Goal: Navigation & Orientation: Understand site structure

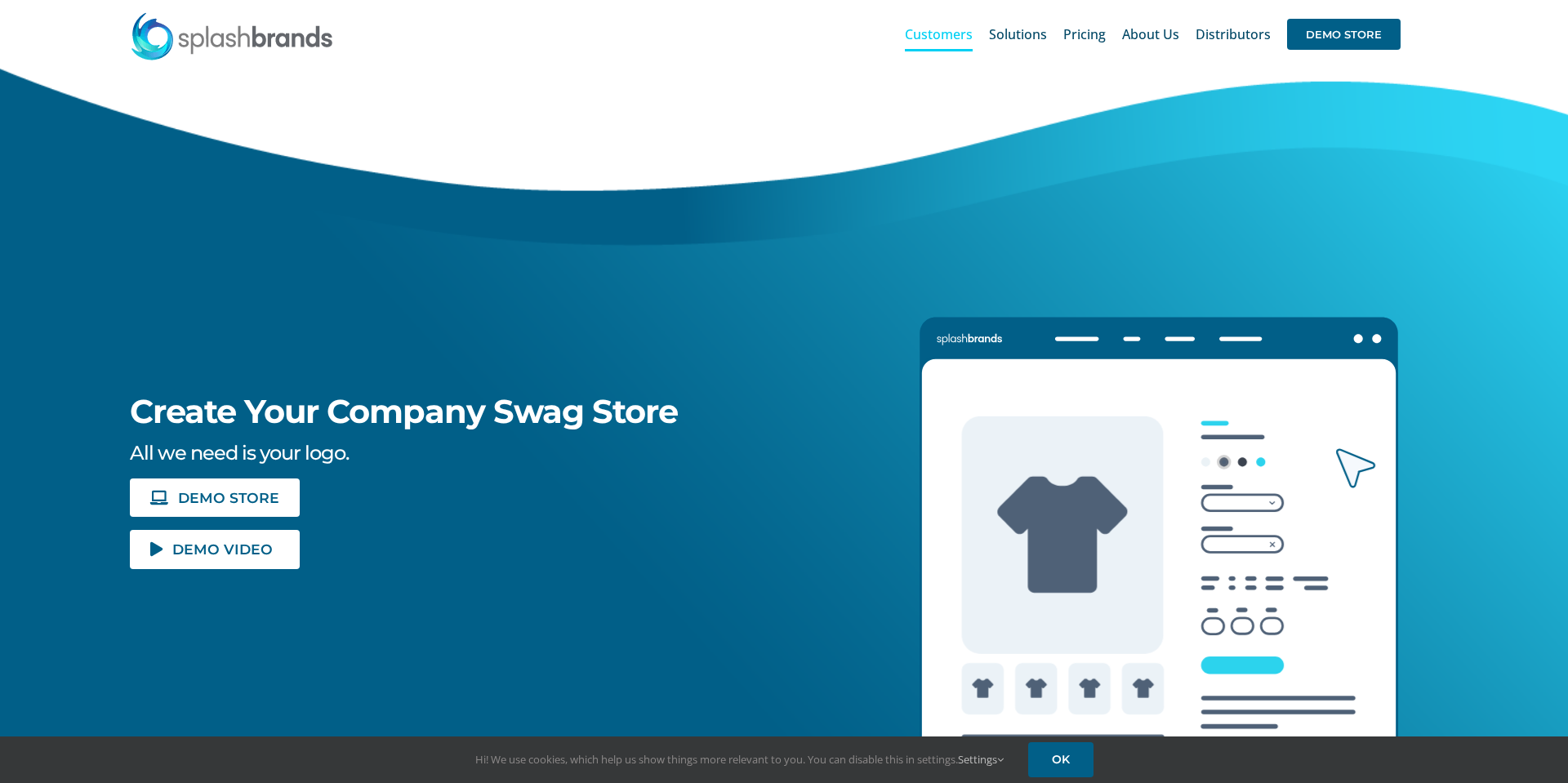
click at [955, 39] on span "Customers" at bounding box center [938, 34] width 68 height 13
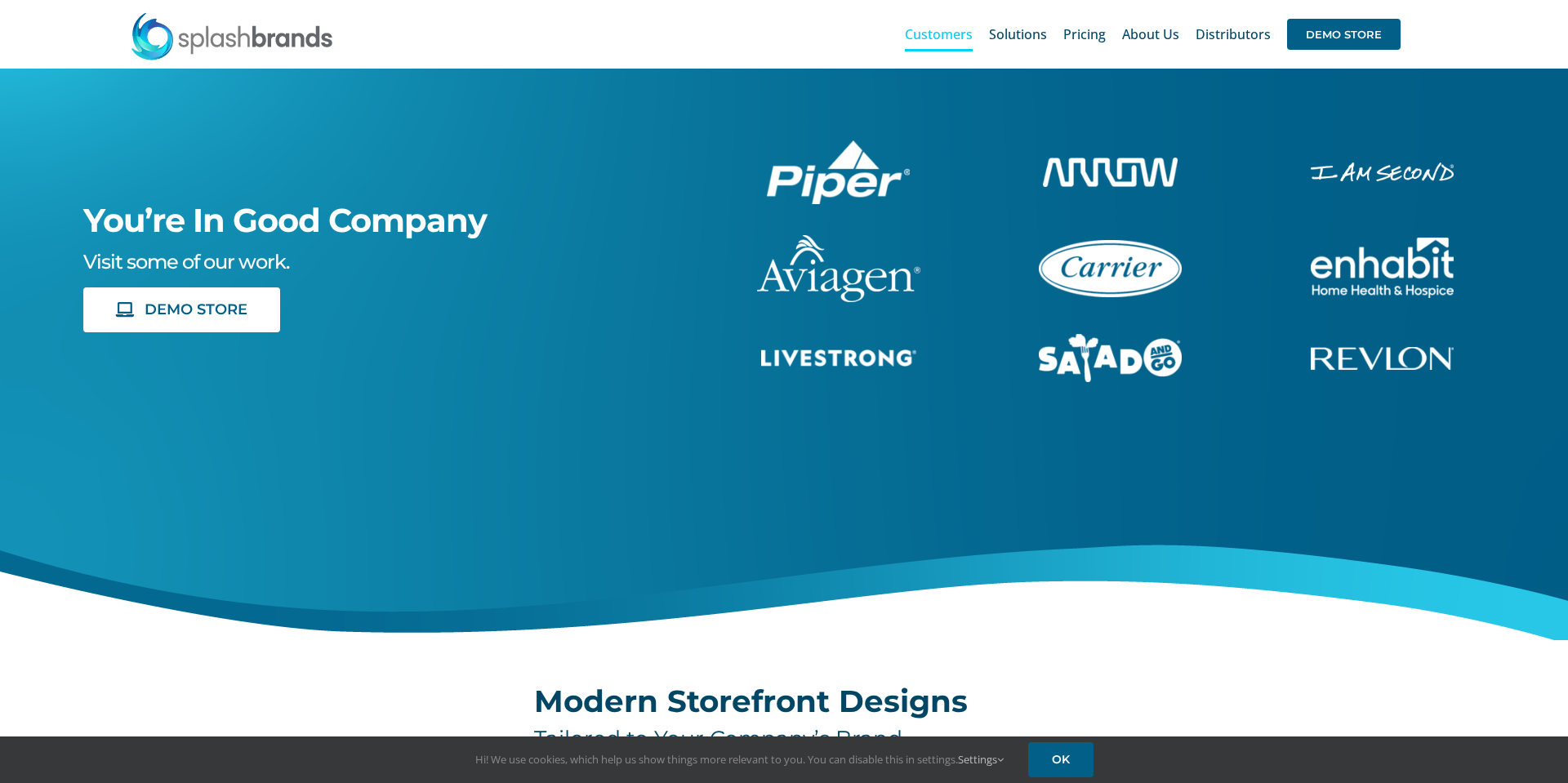
click at [1224, 34] on span "Distributors" at bounding box center [1232, 34] width 75 height 13
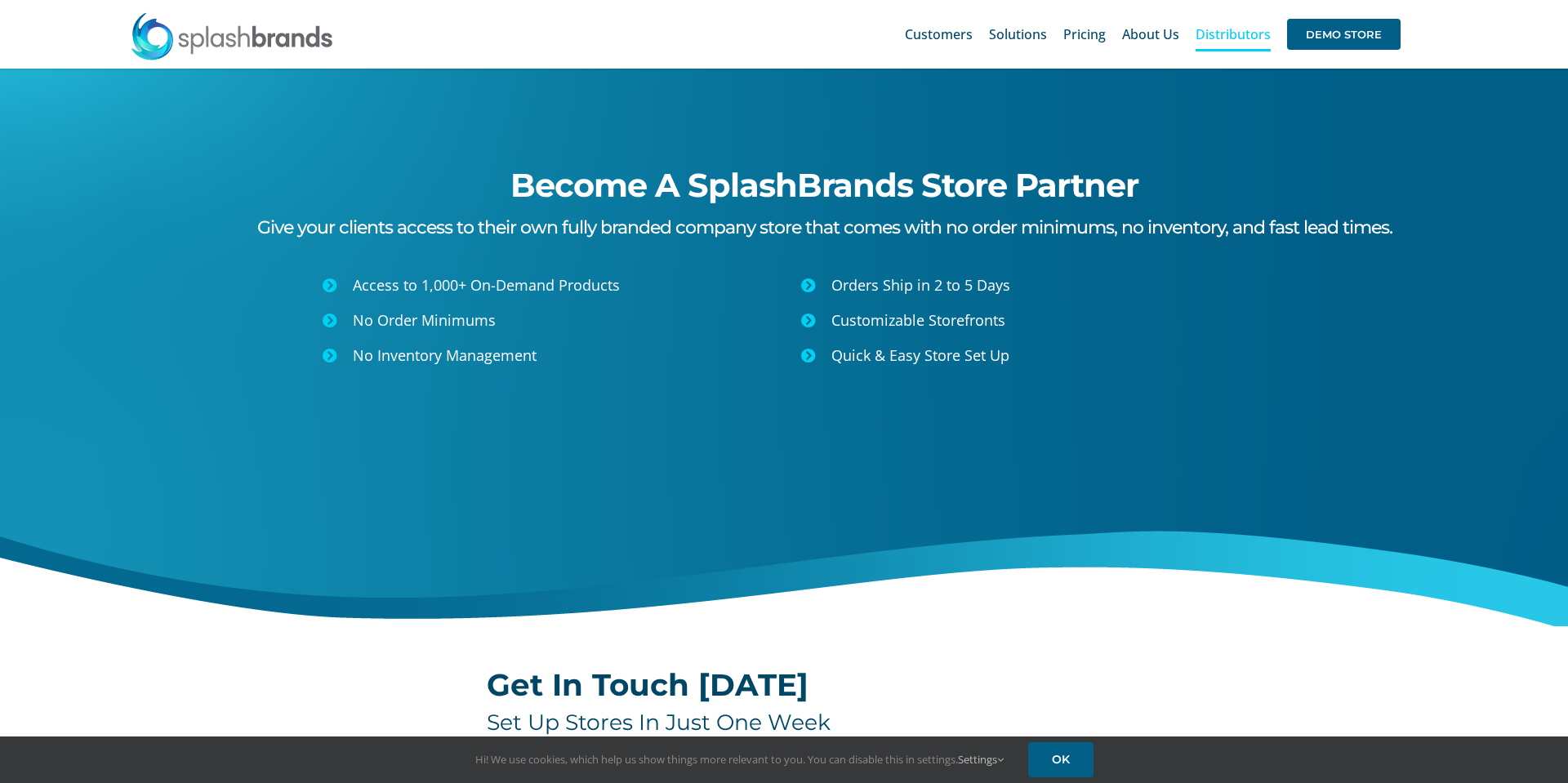
scroll to position [7, 0]
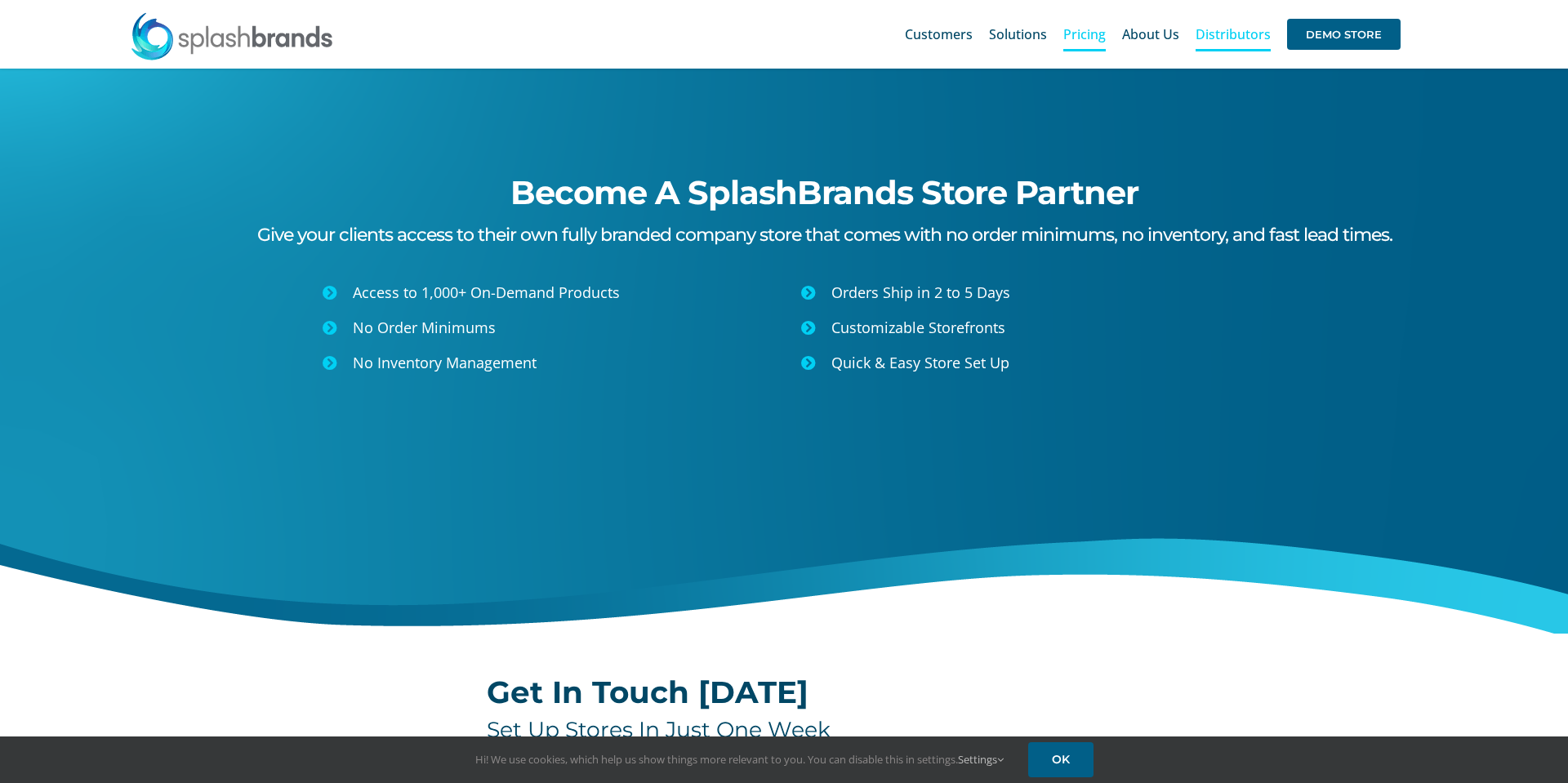
click at [1086, 40] on span "Pricing" at bounding box center [1085, 34] width 43 height 13
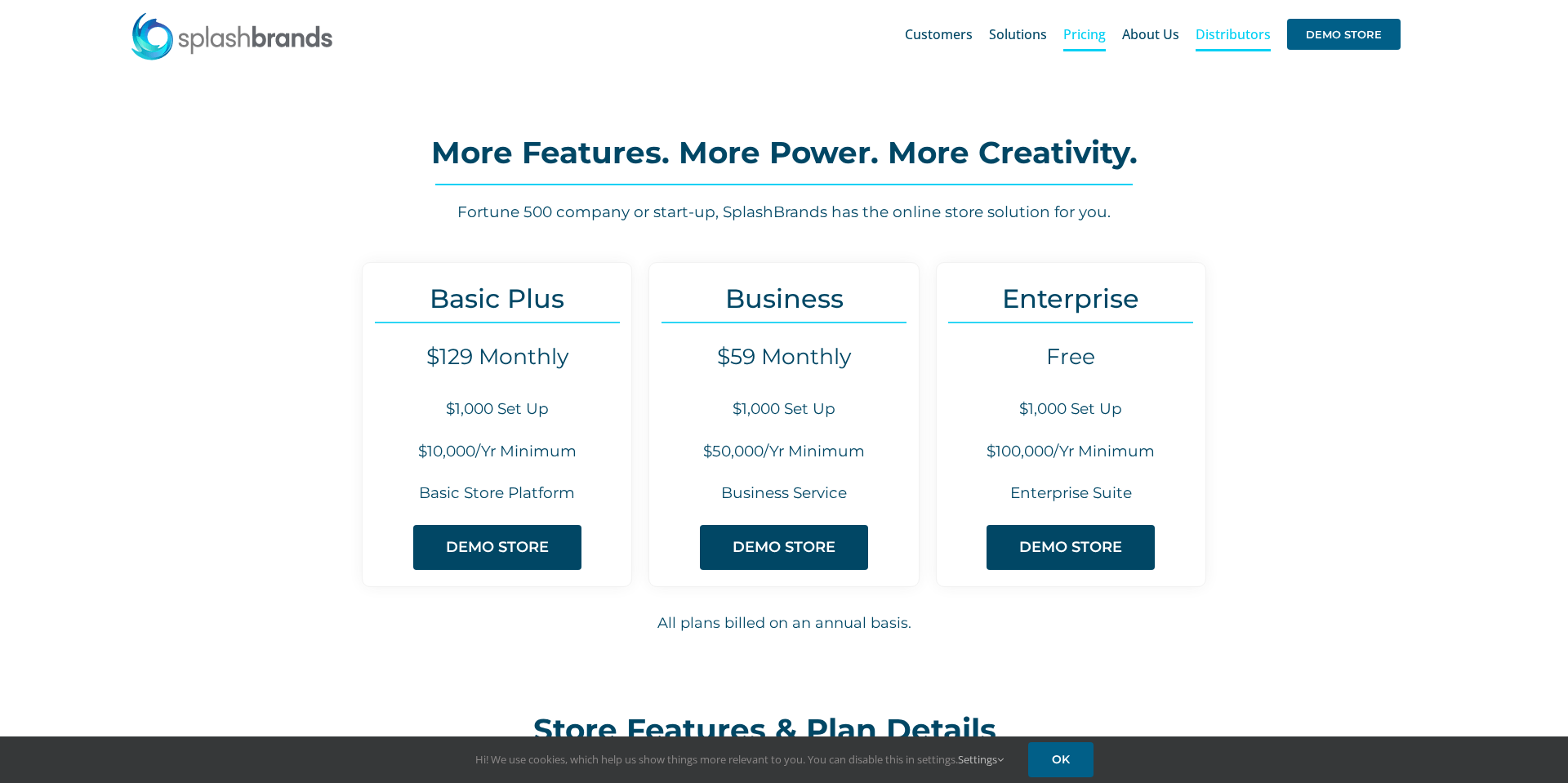
click at [1237, 37] on span "Distributors" at bounding box center [1232, 34] width 75 height 13
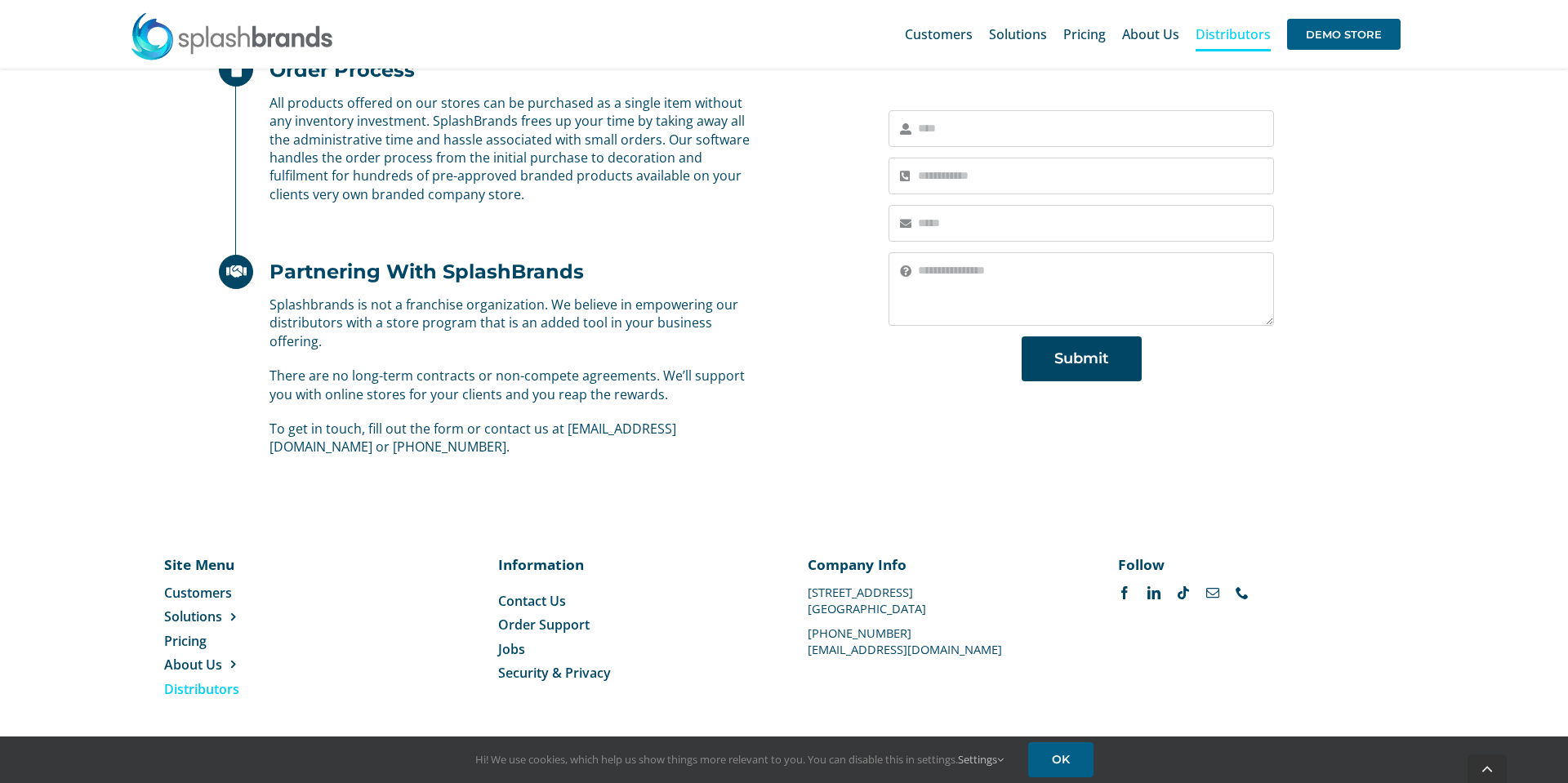
scroll to position [972, 0]
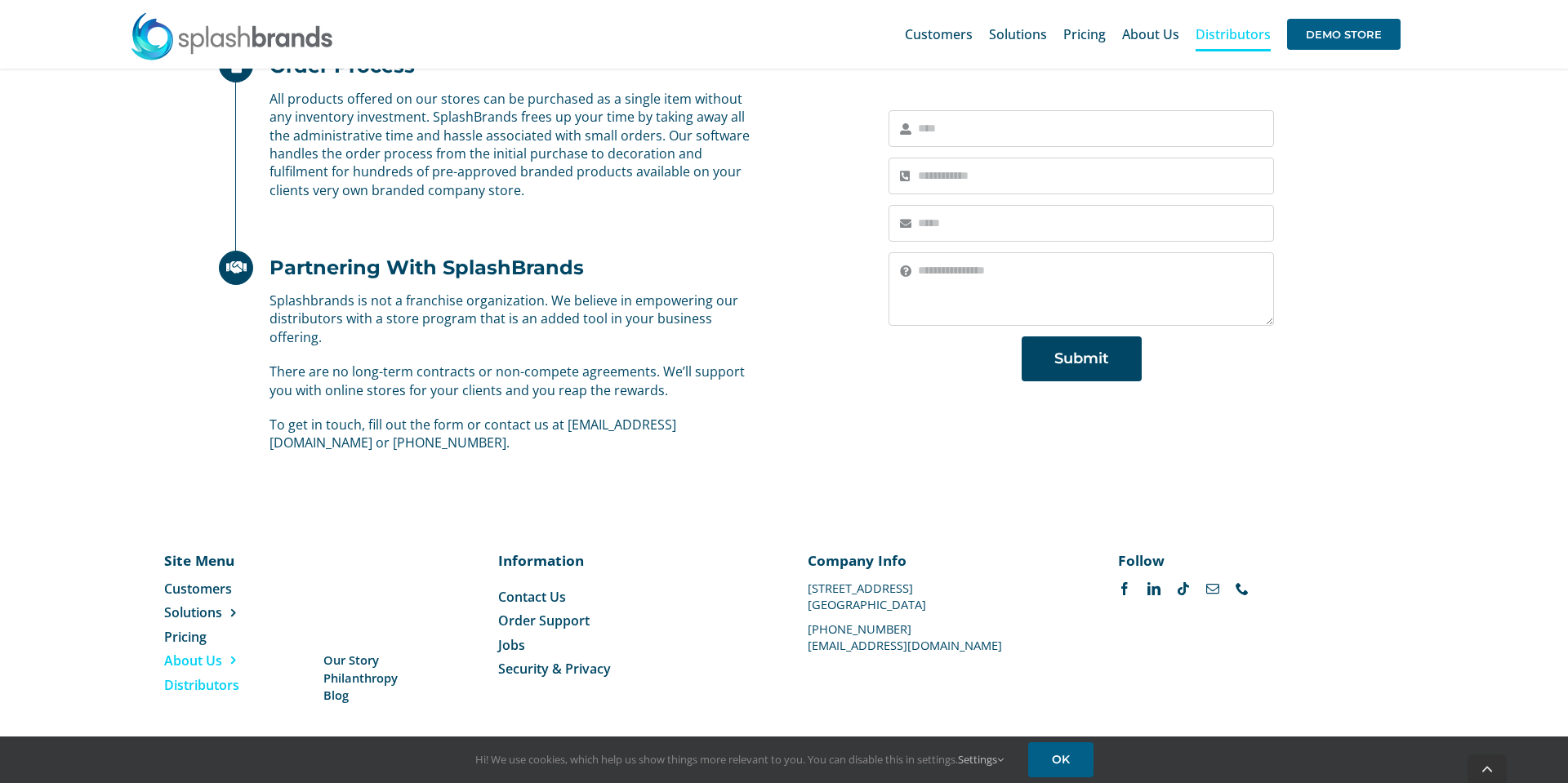
click at [208, 662] on span "About Us" at bounding box center [193, 660] width 58 height 18
click at [367, 660] on span "Our Story" at bounding box center [350, 660] width 55 height 17
